Goal: Task Accomplishment & Management: Manage account settings

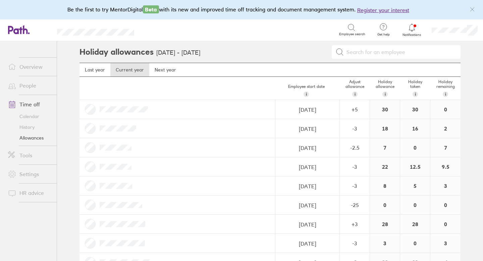
scroll to position [745, 0]
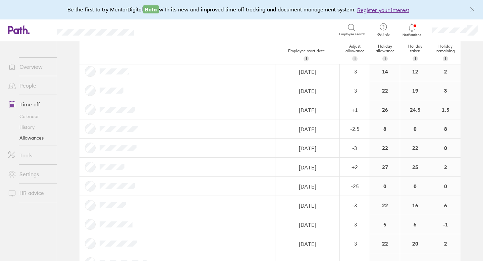
click at [412, 26] on icon at bounding box center [412, 27] width 8 height 8
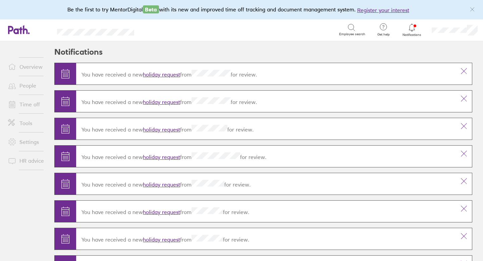
click at [172, 73] on link "holiday request" at bounding box center [161, 74] width 37 height 7
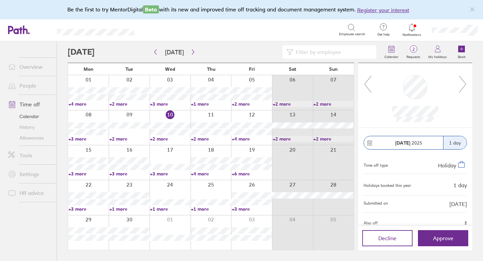
click at [461, 81] on icon at bounding box center [462, 84] width 8 height 18
click at [452, 236] on span "Approve" at bounding box center [443, 238] width 20 height 6
click at [439, 236] on span "Approve" at bounding box center [443, 238] width 20 height 6
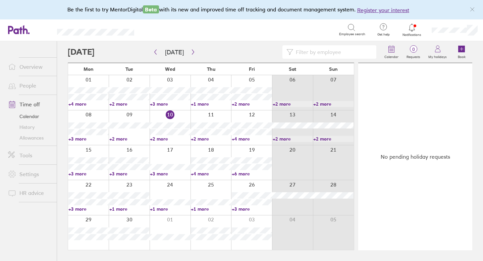
click at [34, 137] on link "Allowances" at bounding box center [30, 137] width 54 height 11
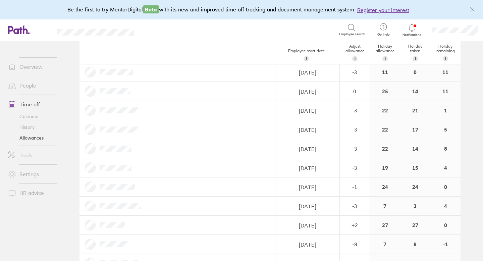
scroll to position [184, 0]
